Goal: Find specific page/section: Find specific page/section

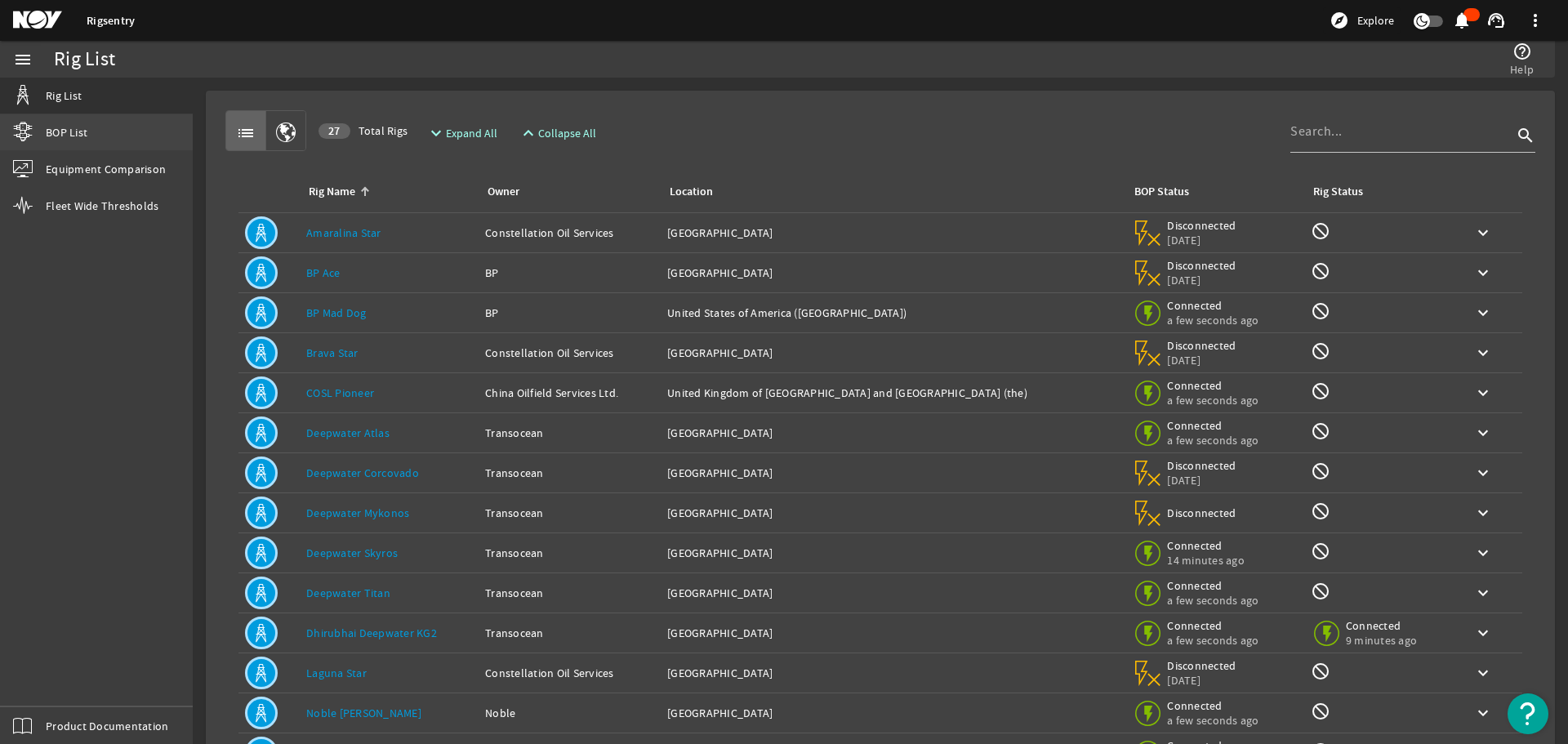
click at [46, 126] on span "BOP List" at bounding box center [66, 133] width 42 height 17
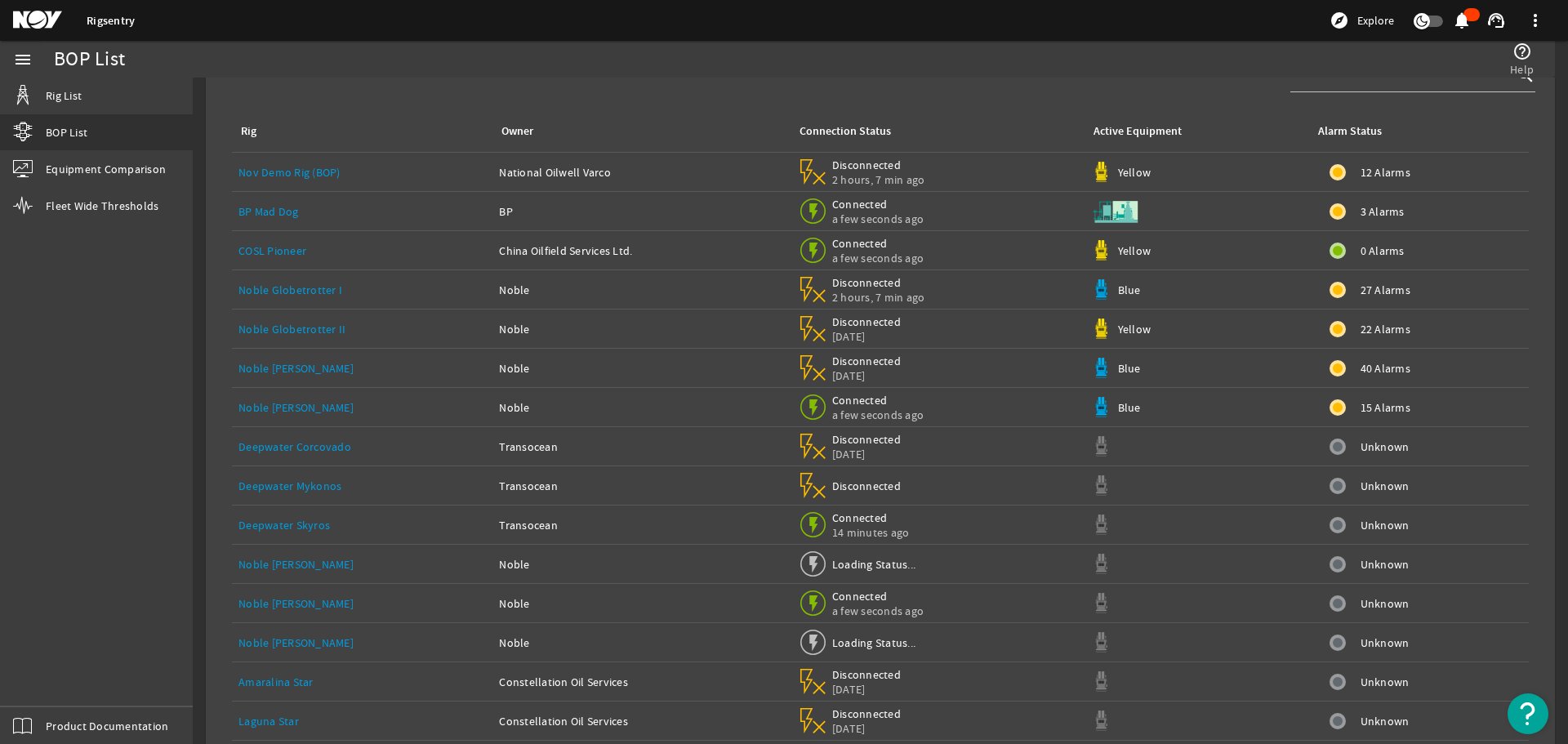
scroll to position [123, 0]
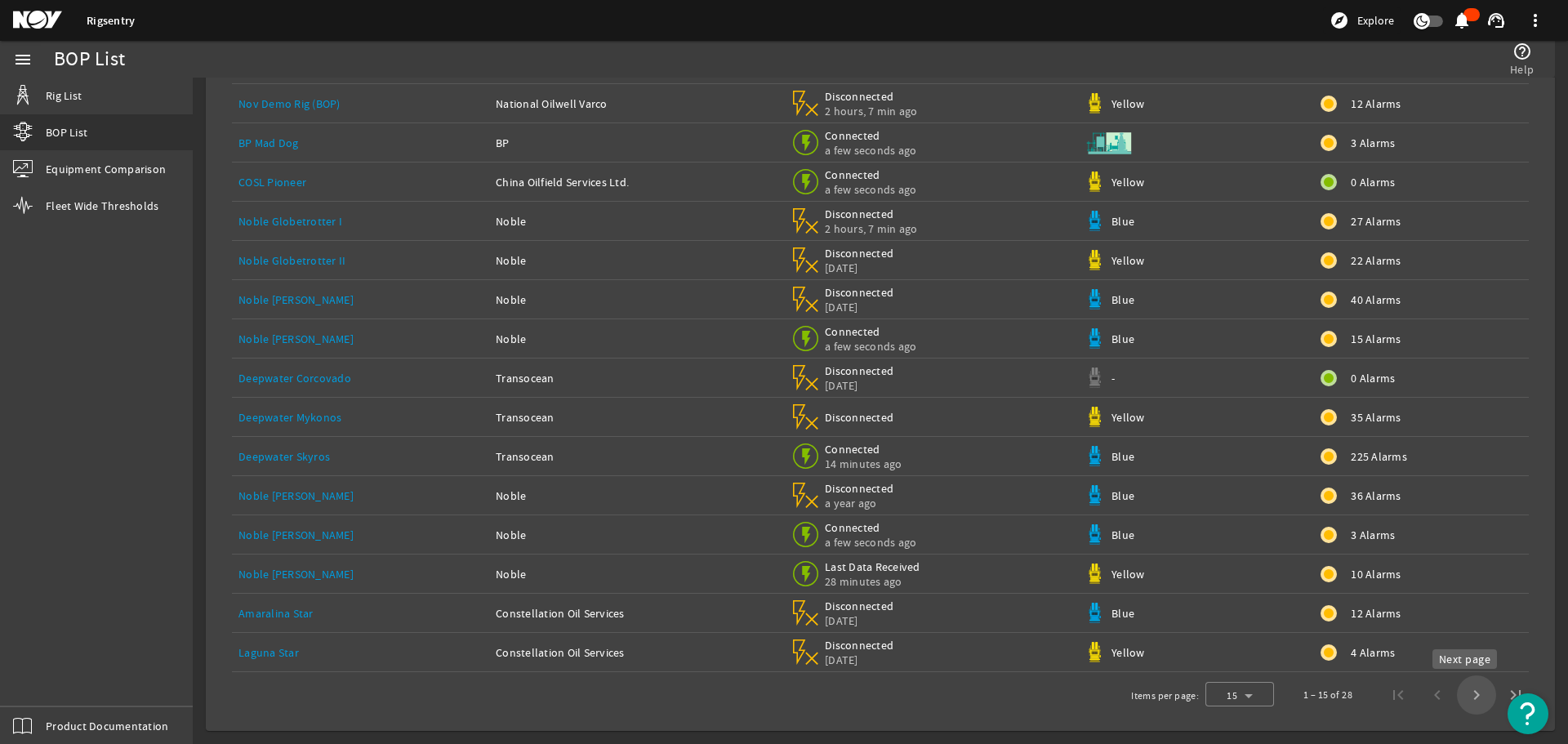
click at [1463, 697] on span "Next page" at bounding box center [1477, 695] width 39 height 39
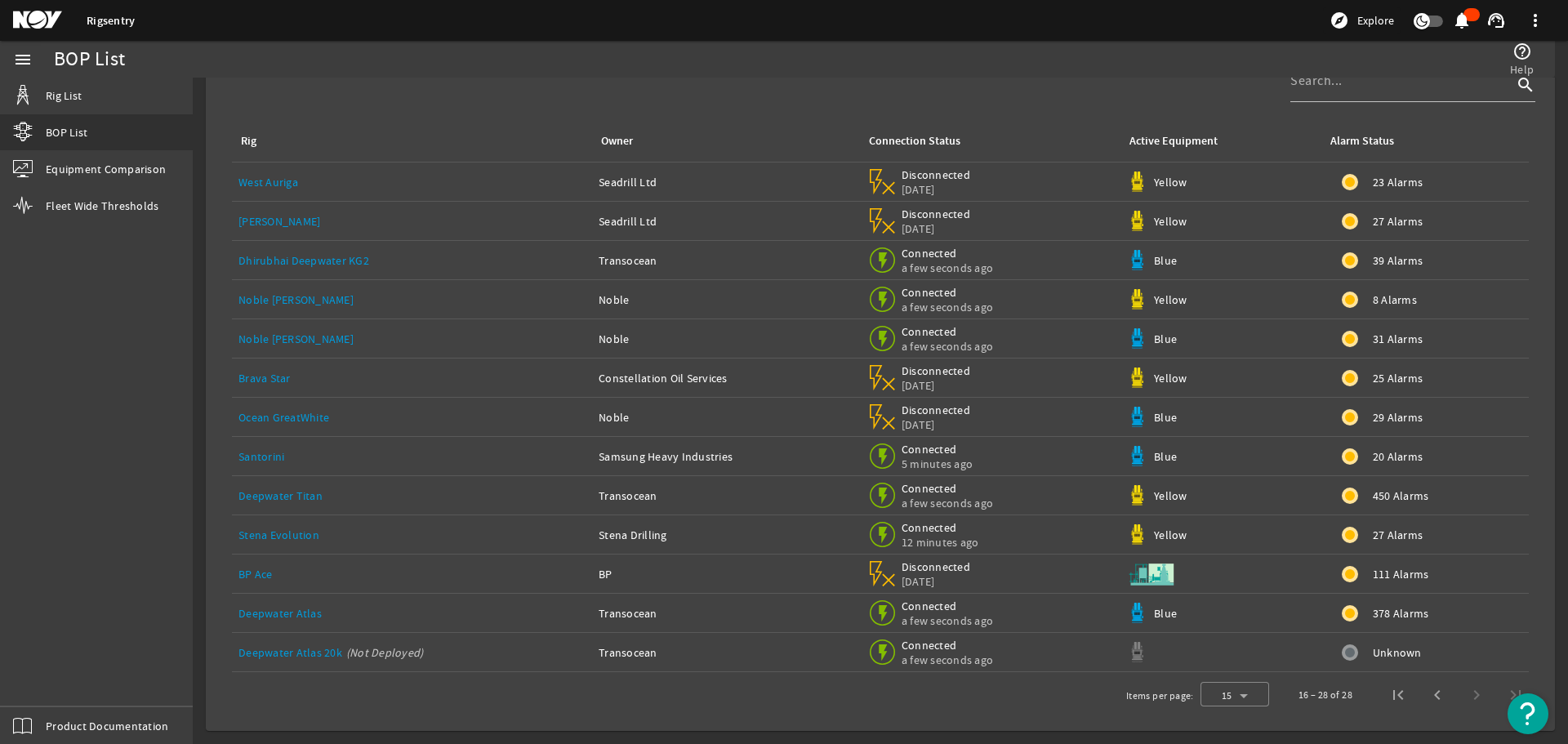
click at [302, 341] on link "Noble [PERSON_NAME]" at bounding box center [296, 339] width 115 height 15
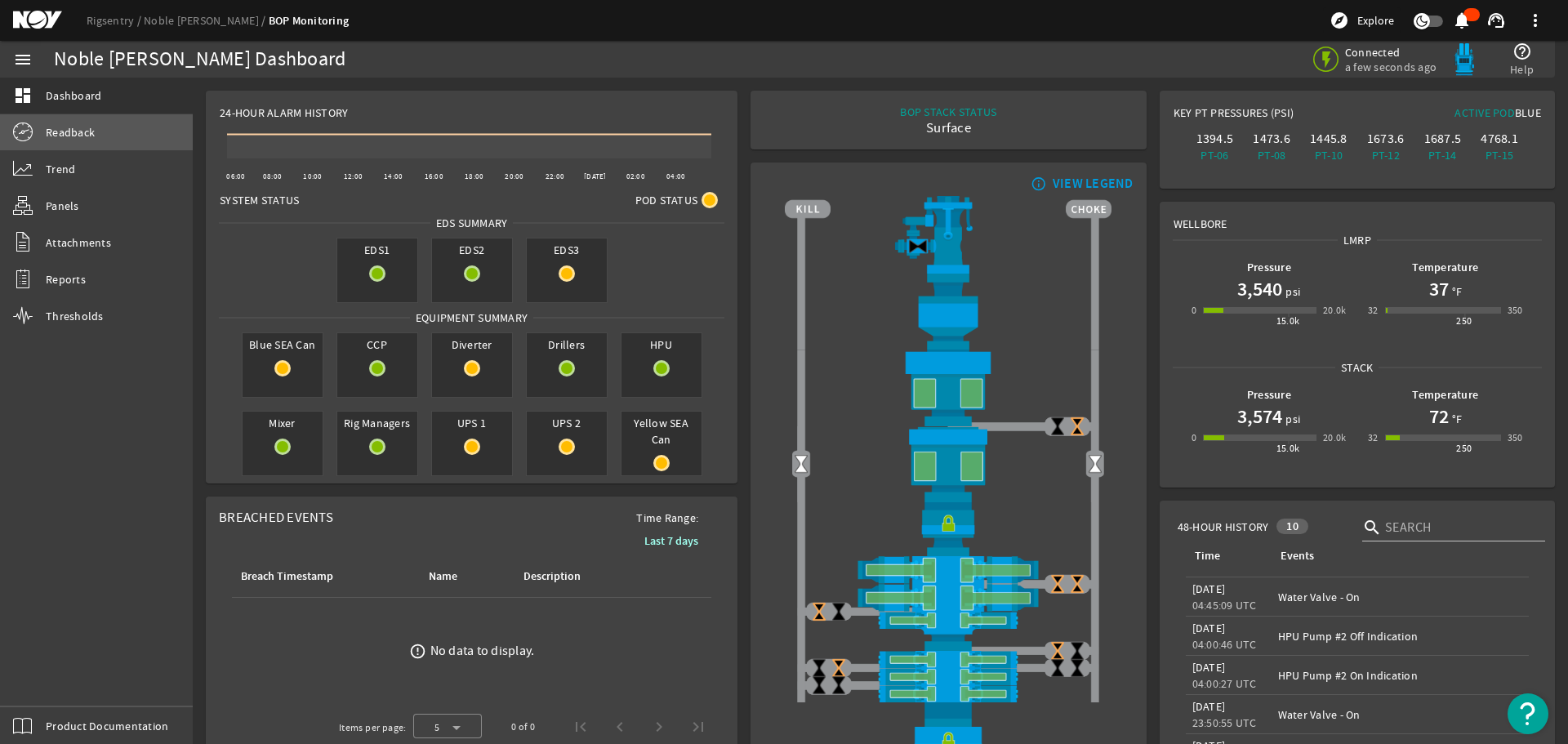
click at [66, 132] on span "Readback" at bounding box center [70, 133] width 49 height 17
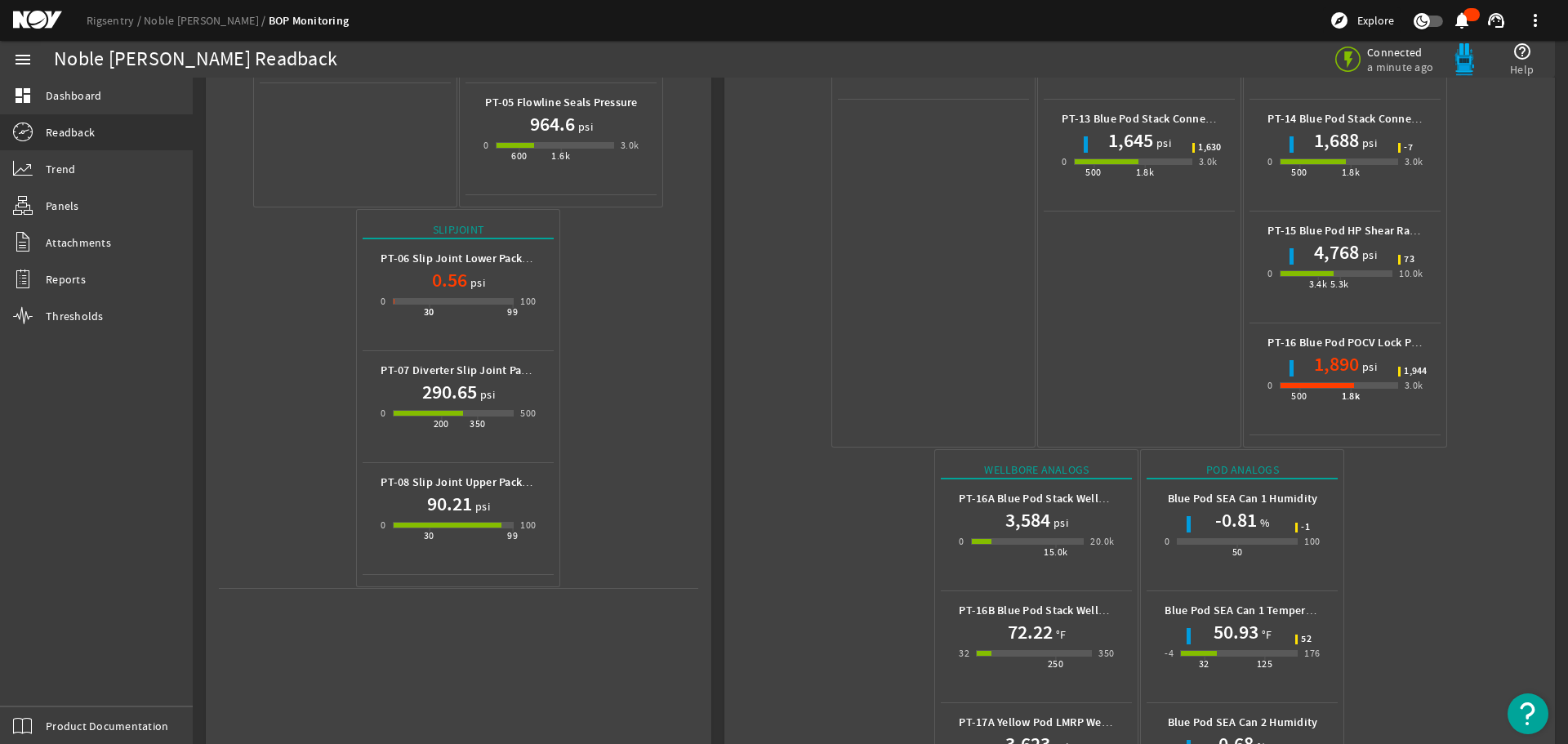
scroll to position [727, 0]
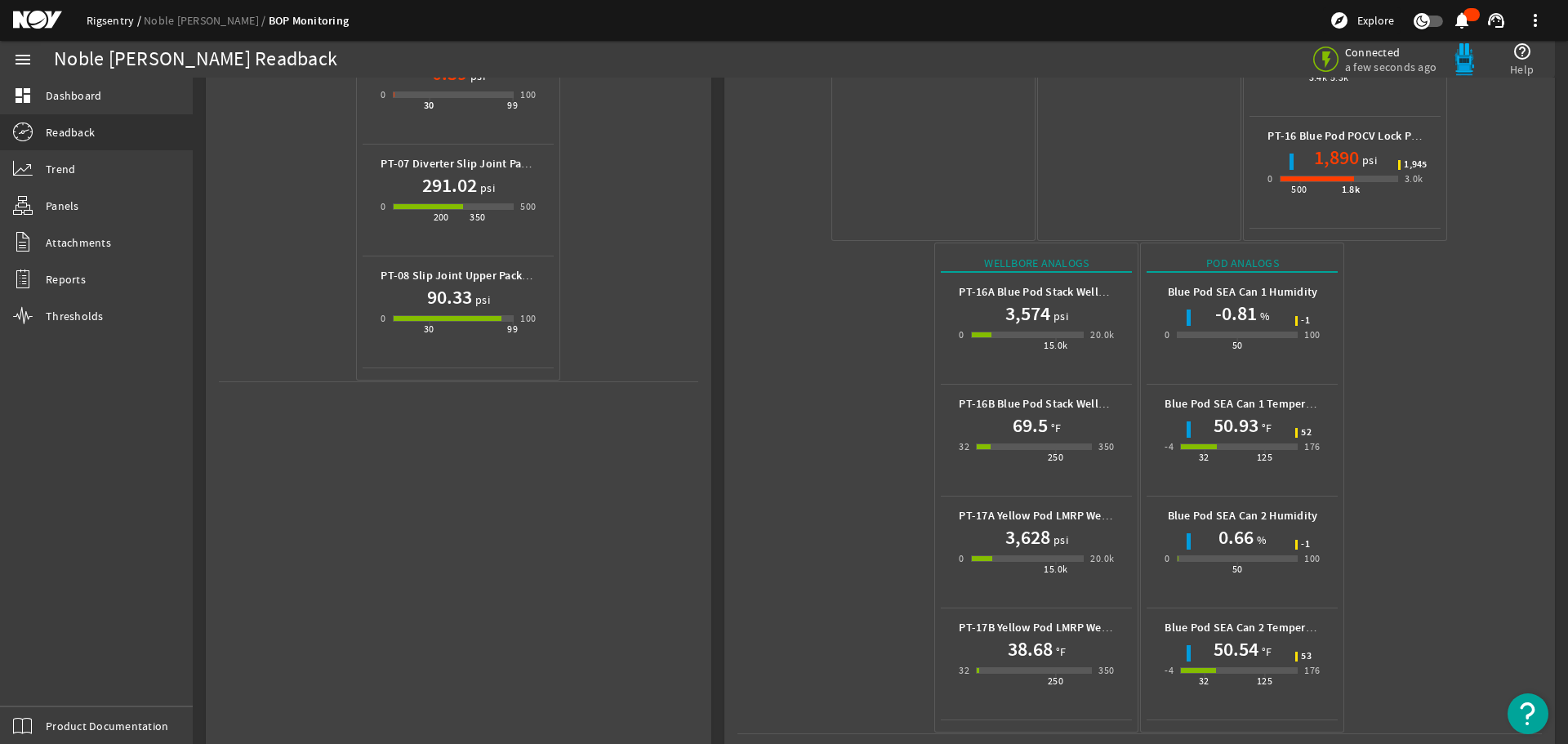
click at [125, 23] on link "Rigsentry" at bounding box center [115, 20] width 58 height 15
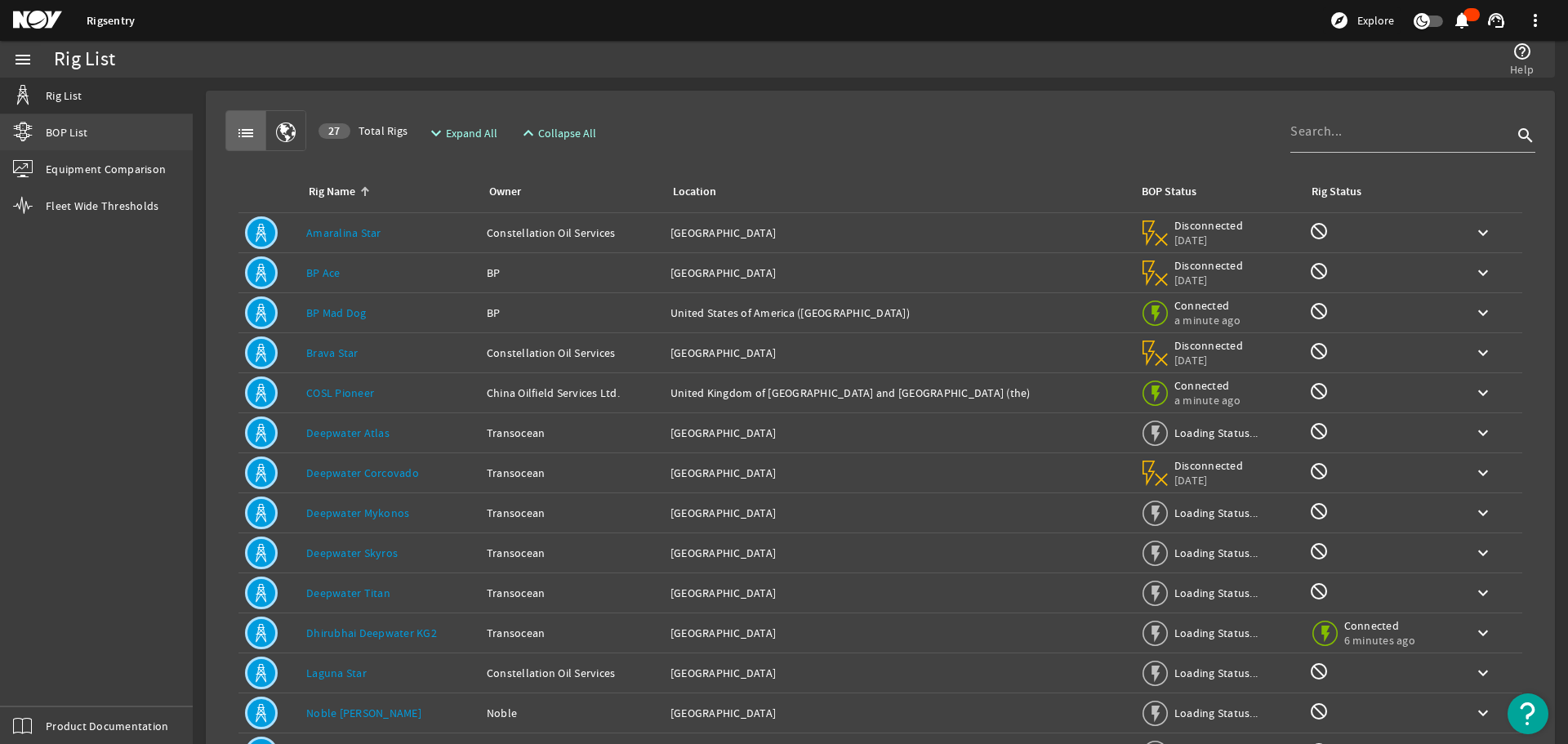
click at [72, 137] on span "BOP List" at bounding box center [66, 133] width 42 height 17
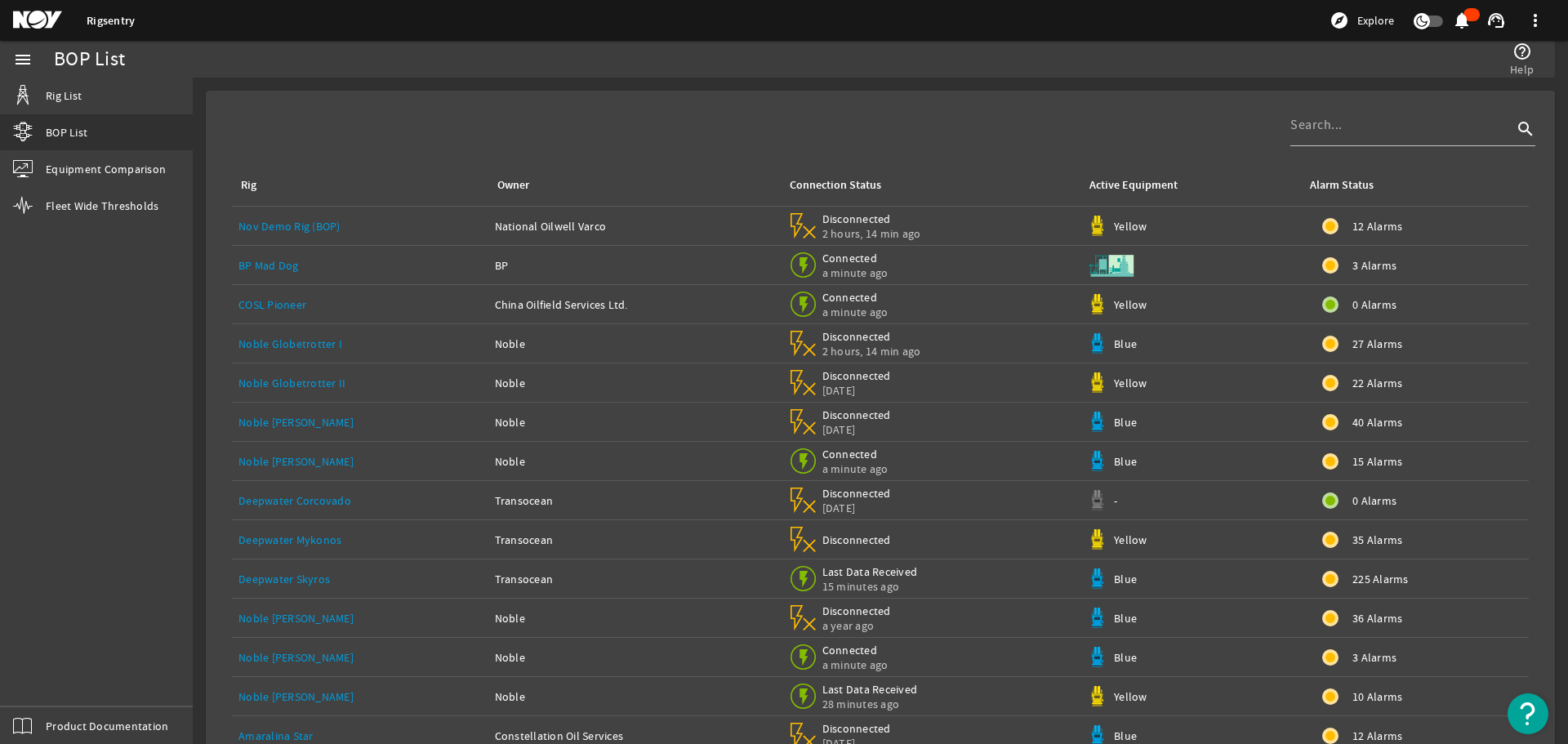
click at [1533, 17] on span at bounding box center [1535, 20] width 39 height 39
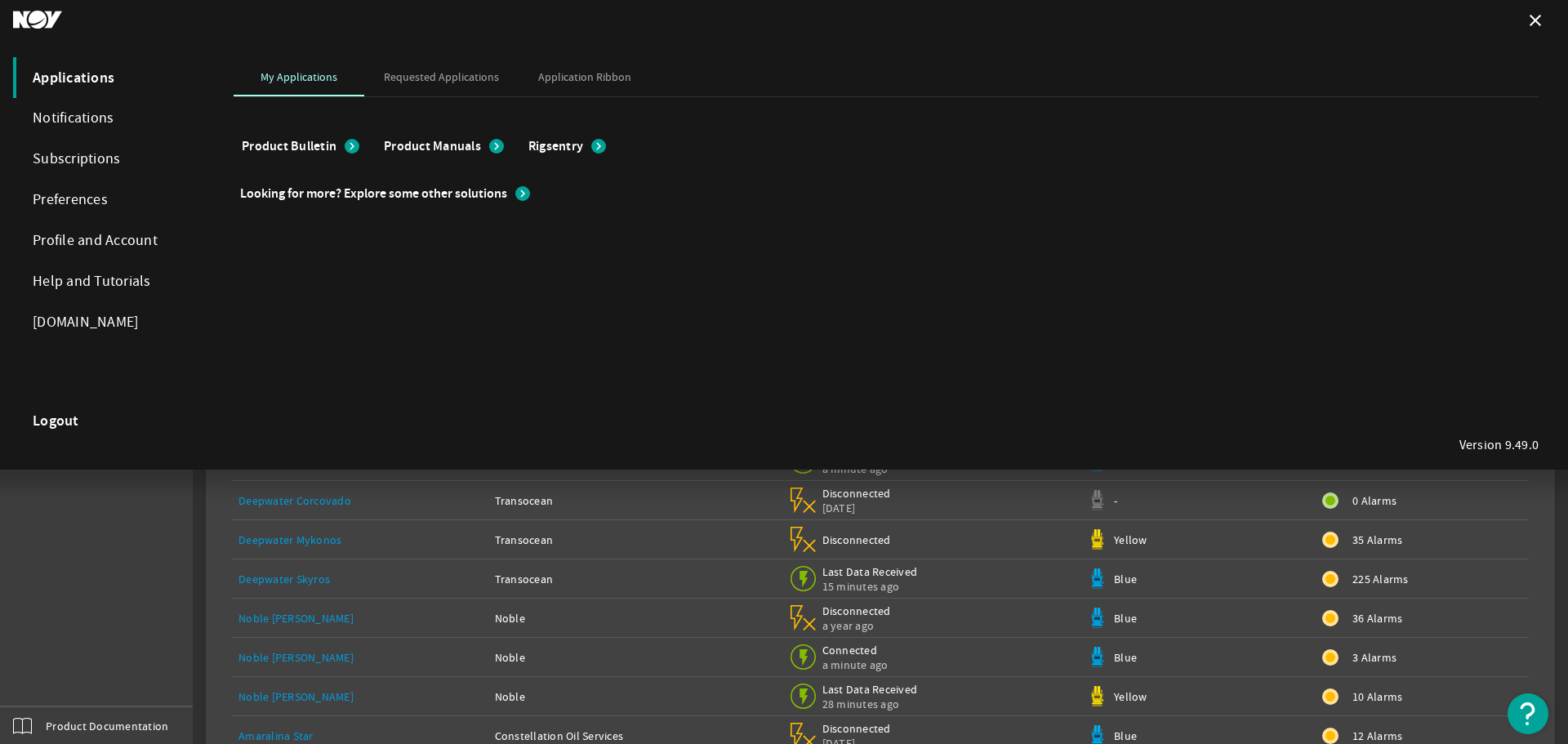
click at [565, 145] on span "Rigsentry" at bounding box center [556, 147] width 55 height 17
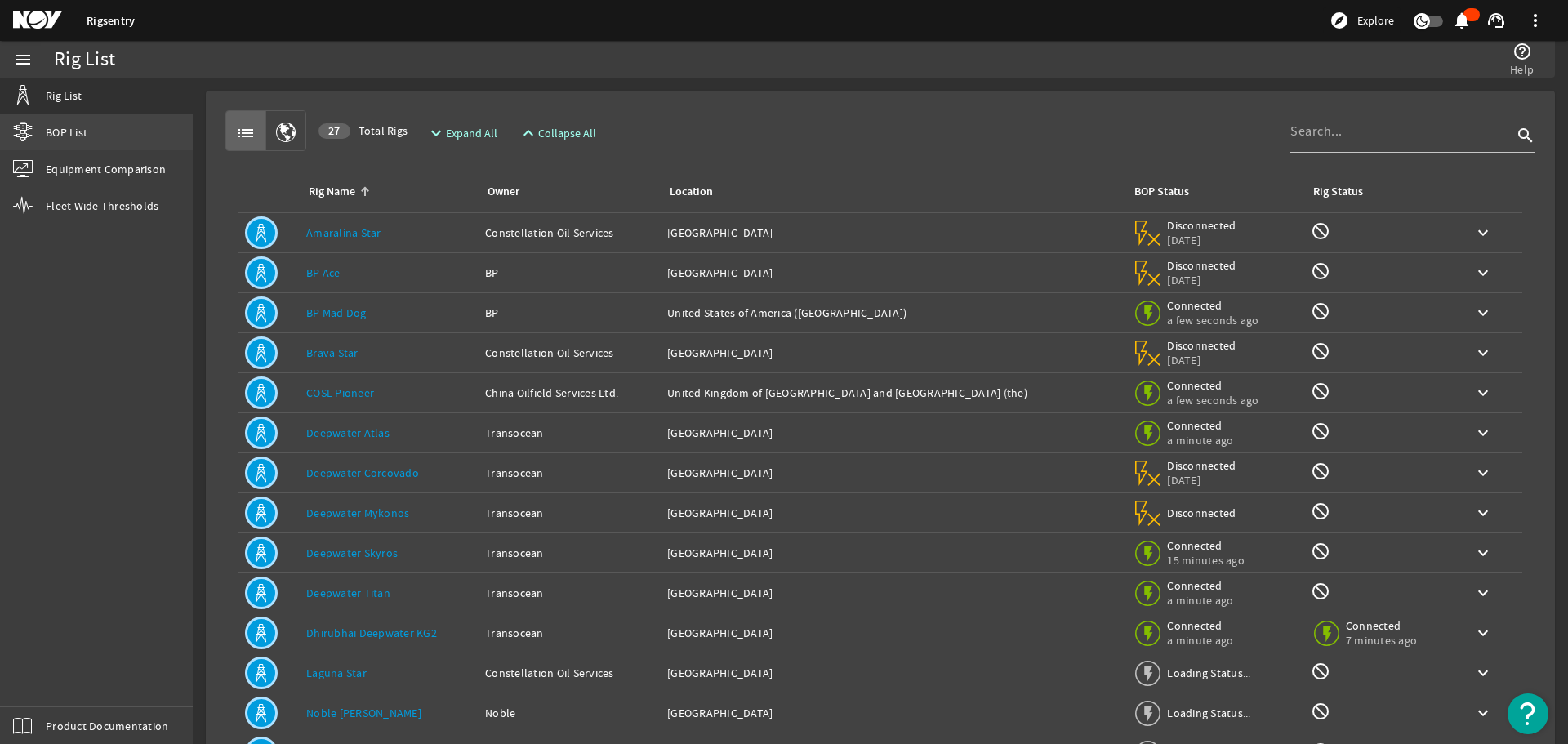
click at [75, 138] on span "BOP List" at bounding box center [66, 133] width 42 height 17
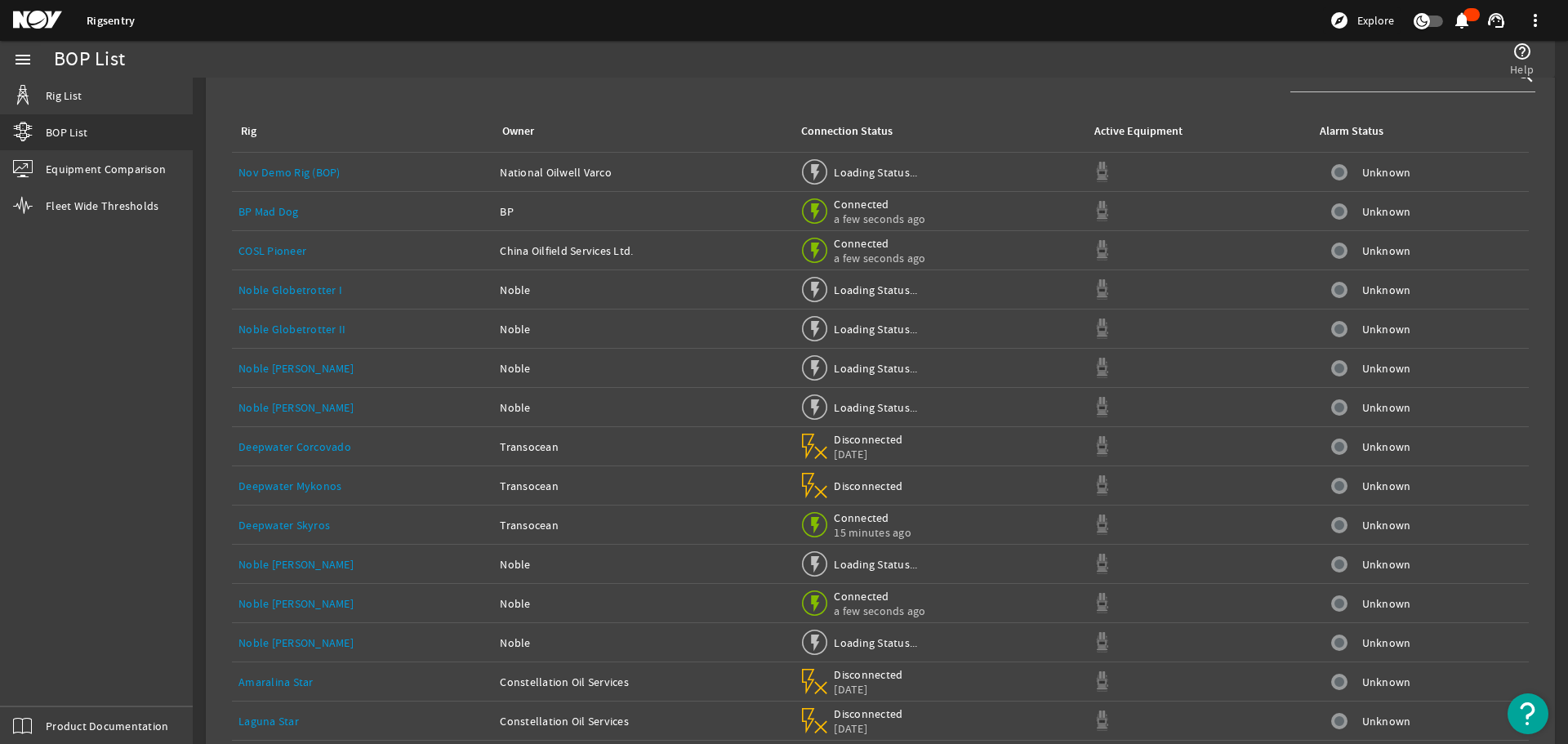
scroll to position [123, 0]
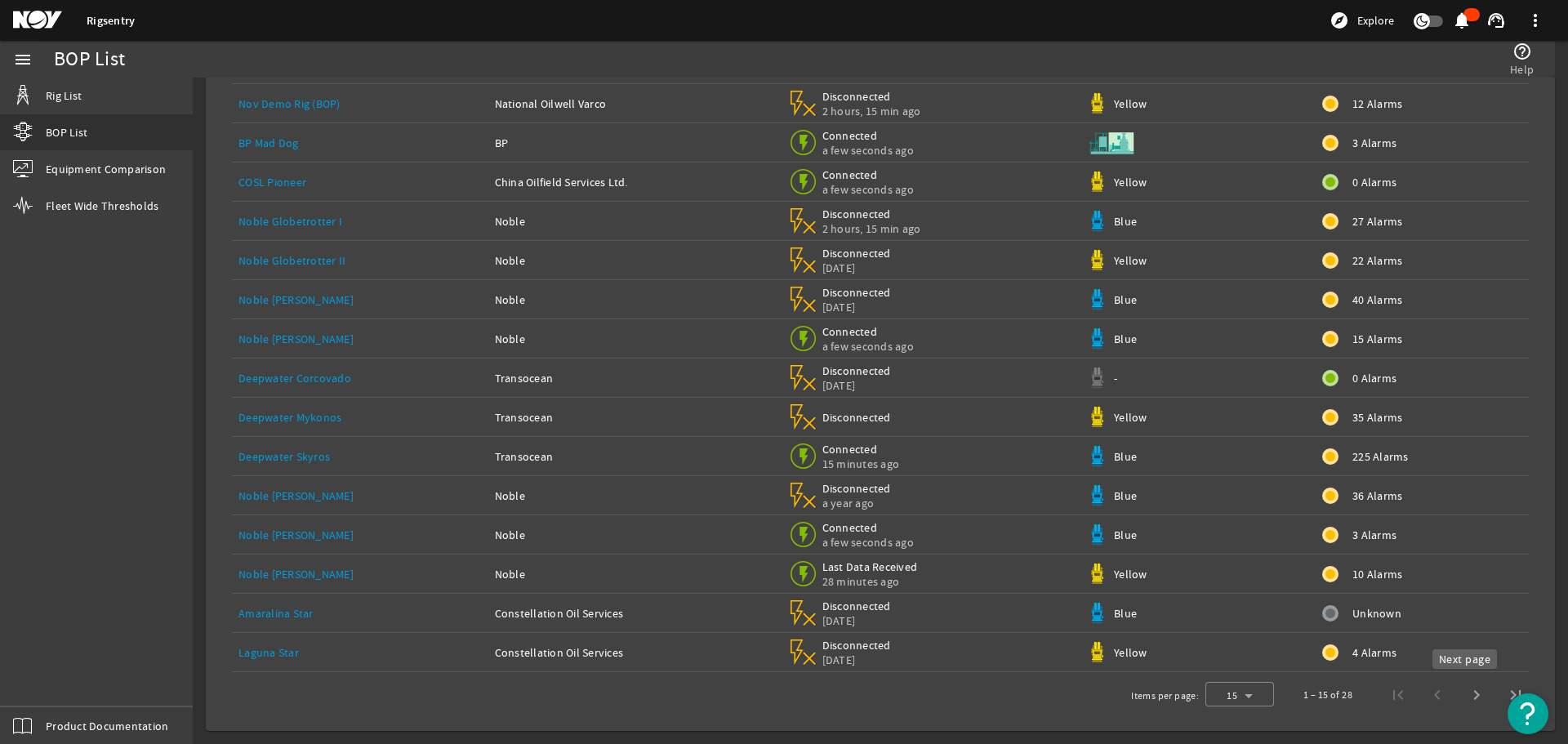
click at [1465, 690] on span "Next page" at bounding box center [1477, 695] width 39 height 39
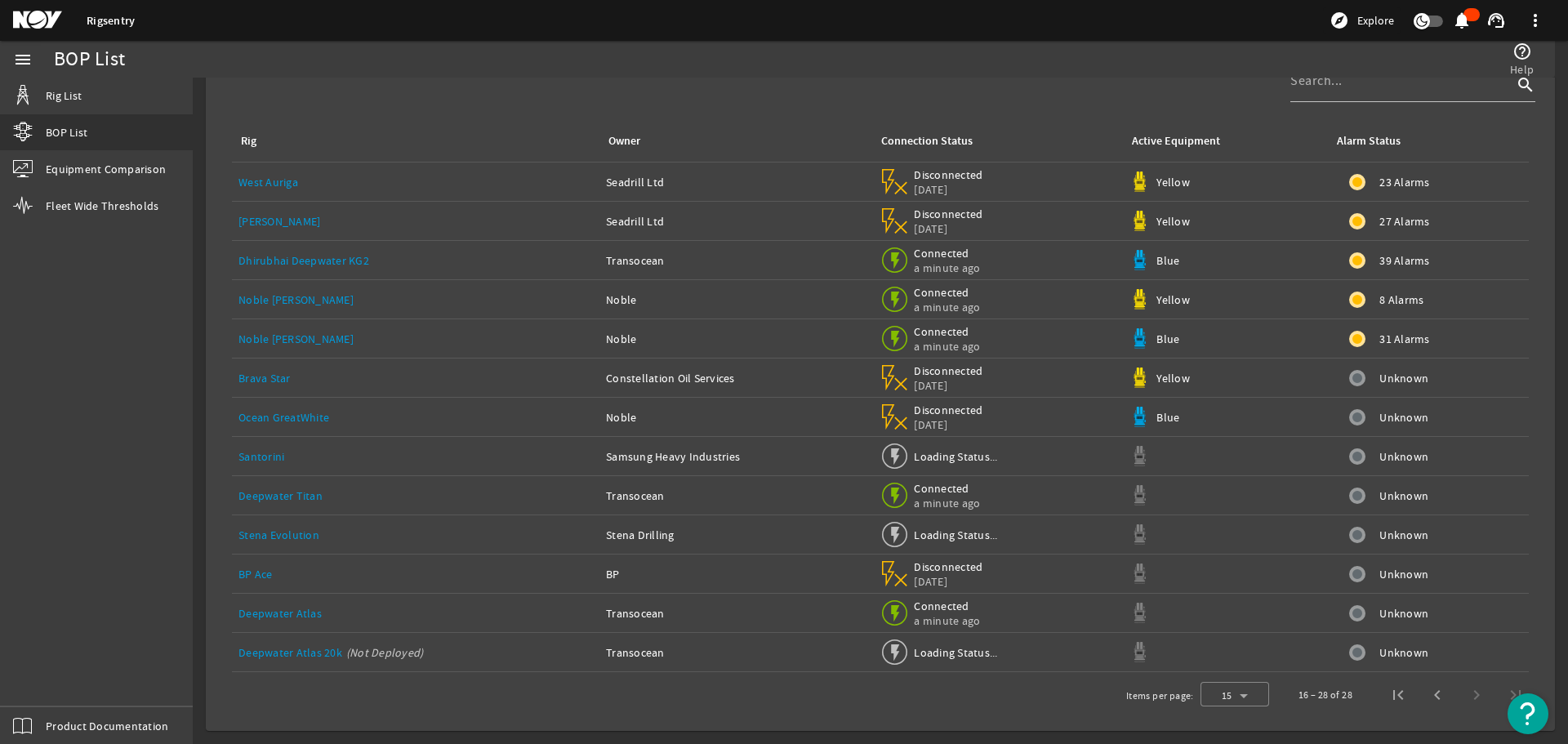
scroll to position [44, 0]
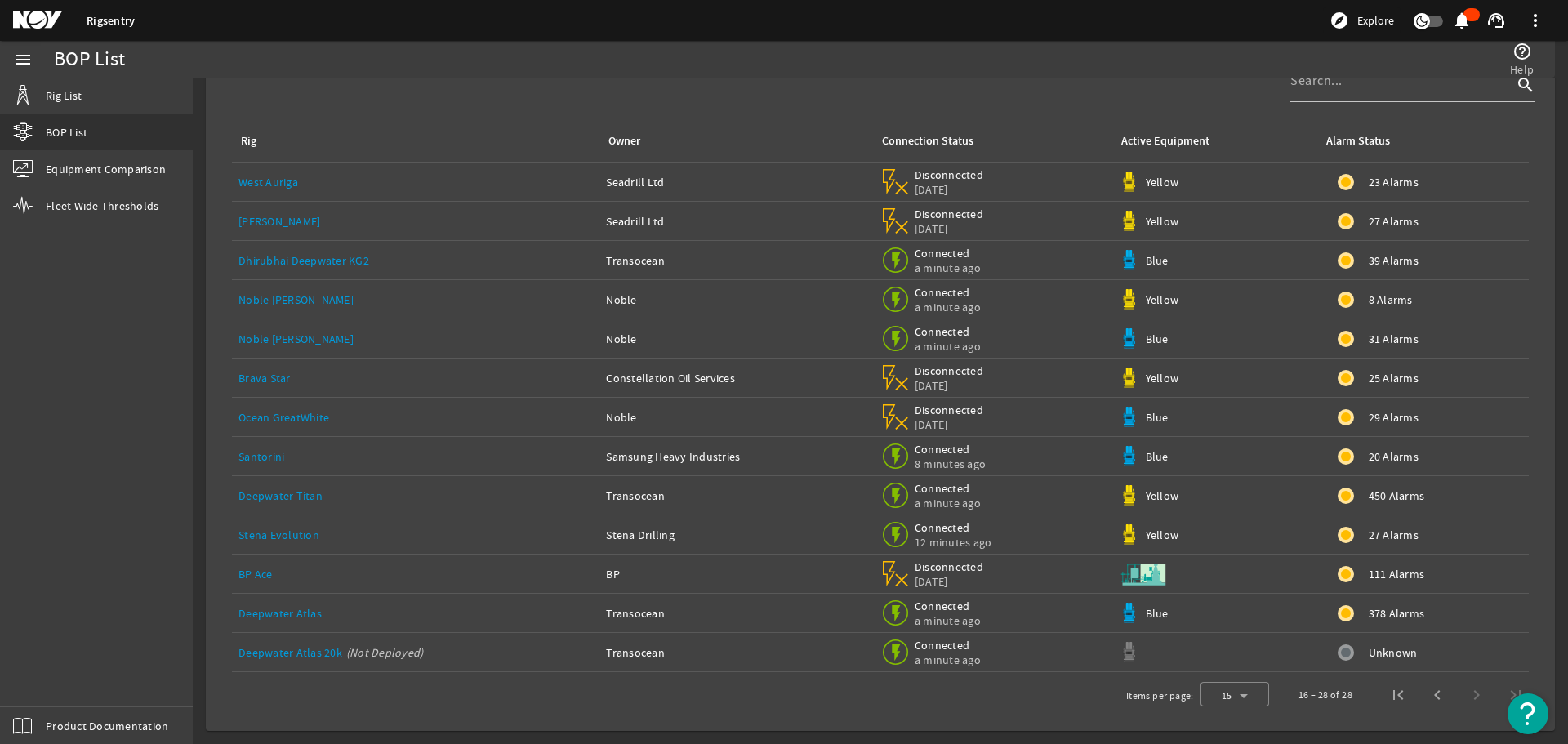
click at [284, 535] on link "Stena Evolution" at bounding box center [279, 535] width 81 height 15
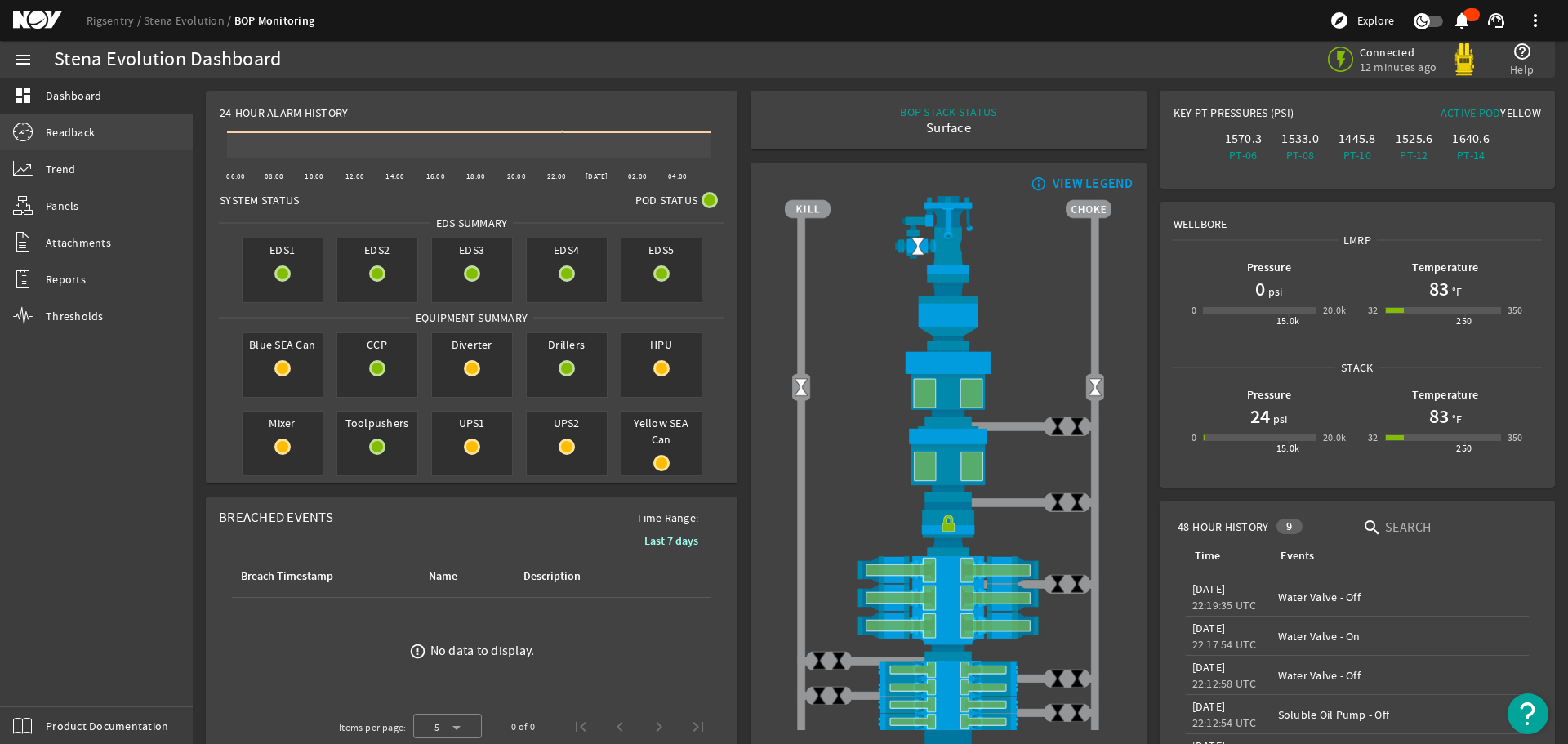
click at [80, 128] on span "Readback" at bounding box center [70, 133] width 49 height 17
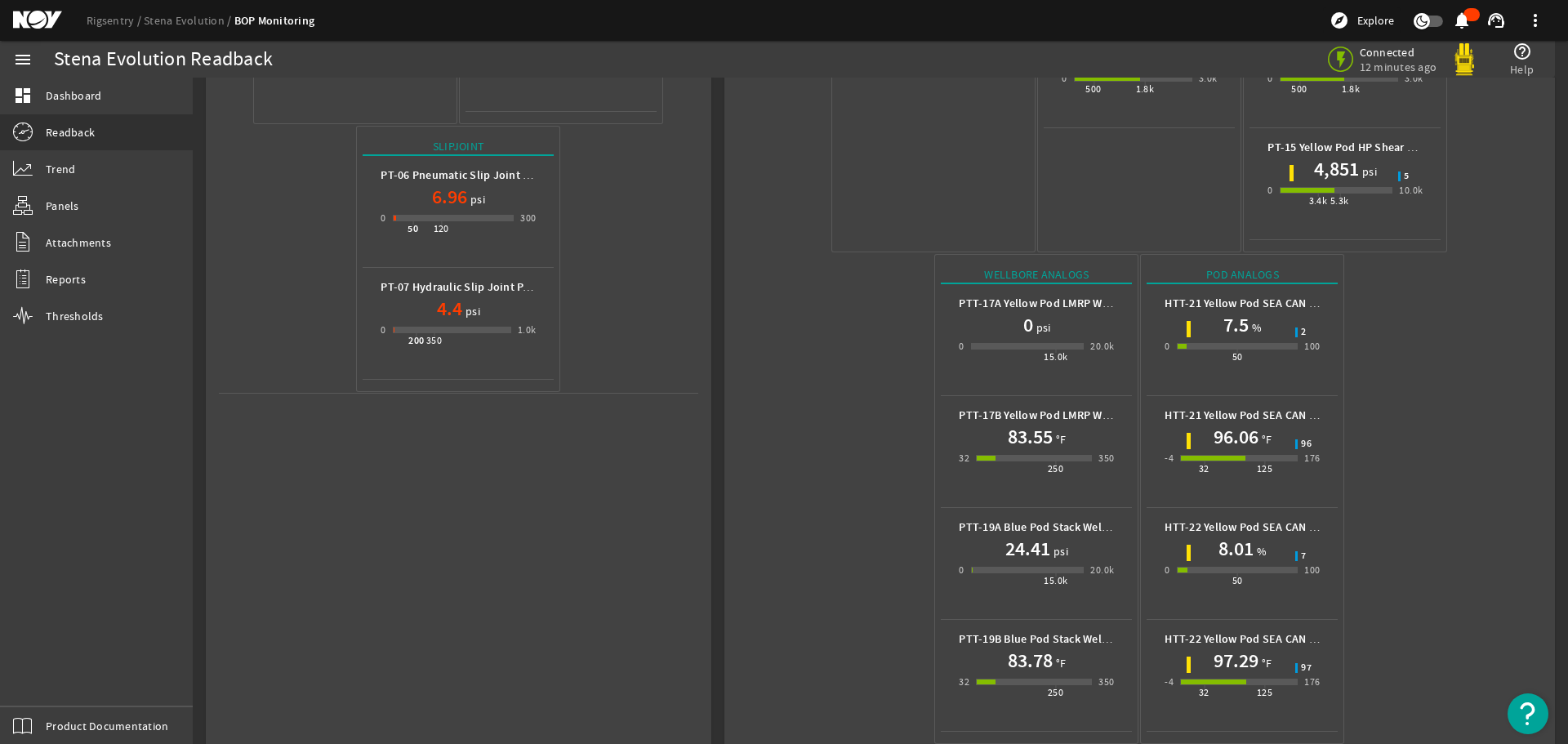
scroll to position [616, 0]
